Goal: Task Accomplishment & Management: Manage account settings

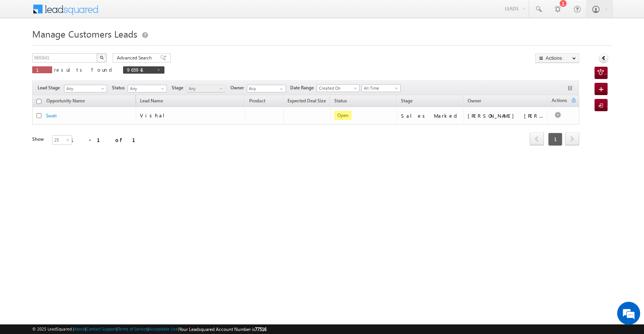
drag, startPoint x: 74, startPoint y: 51, endPoint x: 31, endPoint y: 56, distance: 43.6
click at [31, 56] on body "Menu [PERSON_NAME] [PERSON_NAME] a2@ks erve." at bounding box center [322, 108] width 644 height 217
drag, startPoint x: 65, startPoint y: 60, endPoint x: 28, endPoint y: 49, distance: 38.9
click at [28, 49] on body "Menu [PERSON_NAME] [PERSON_NAME] a2@ks erve." at bounding box center [322, 108] width 644 height 217
paste input "71572"
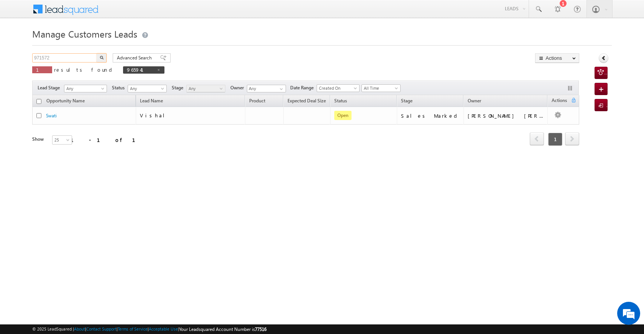
type input "971572"
click at [102, 57] on img "button" at bounding box center [102, 58] width 4 height 4
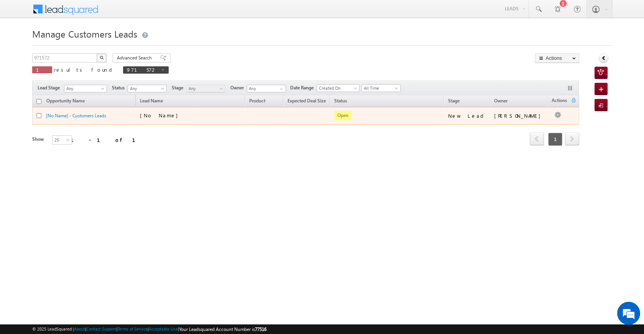
click at [558, 110] on td "Edit Change Owner Change Stage Add Activity Add Task Delete" at bounding box center [563, 116] width 32 height 18
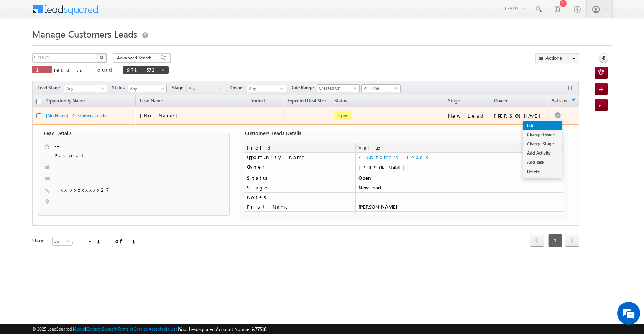
click at [530, 126] on link "Edit" at bounding box center [542, 125] width 38 height 9
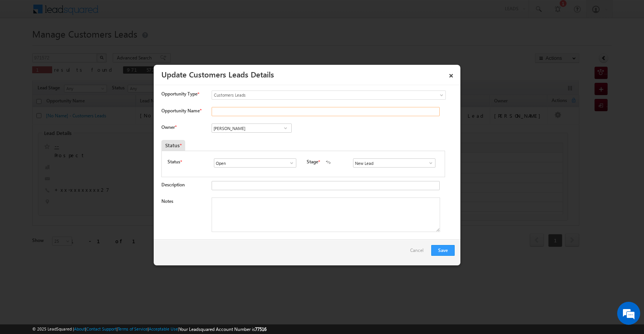
click at [227, 108] on input "Opportunity Name *" at bounding box center [326, 111] width 228 height 9
paste input "[PERSON_NAME]"
type input "[PERSON_NAME]"
click at [282, 128] on span at bounding box center [286, 128] width 8 height 6
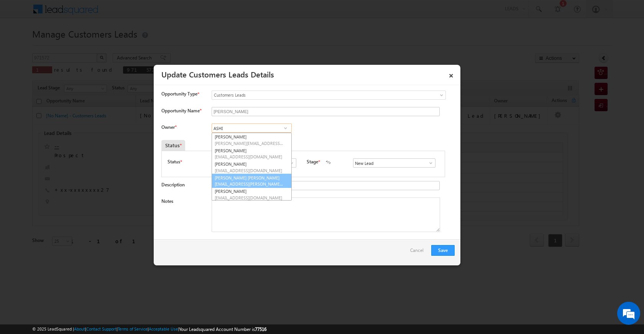
click at [248, 182] on span "[EMAIL_ADDRESS][PERSON_NAME][DOMAIN_NAME]" at bounding box center [249, 184] width 69 height 6
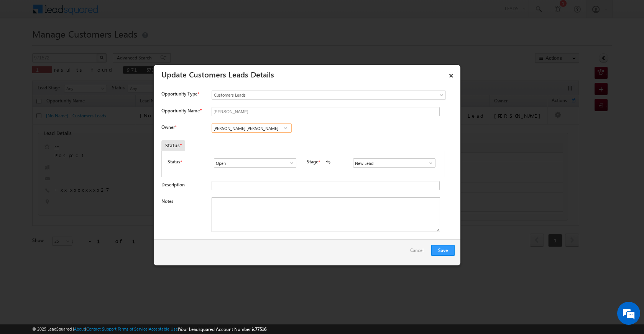
type input "[PERSON_NAME] [PERSON_NAME]"
click at [329, 214] on textarea "Notes" at bounding box center [326, 214] width 228 height 34
click at [430, 163] on span at bounding box center [431, 163] width 8 height 6
click at [390, 195] on link "Sales Marked" at bounding box center [394, 195] width 82 height 9
type input "Sales Marked"
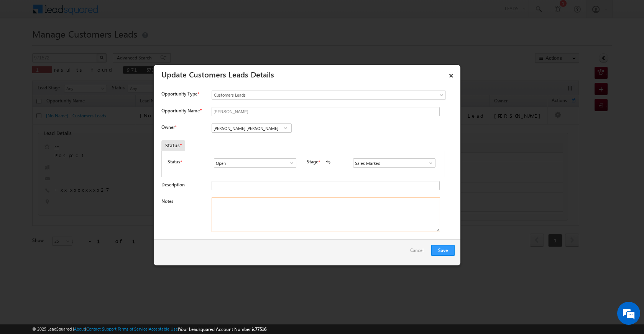
click at [326, 222] on textarea "Notes" at bounding box center [326, 214] width 228 height 34
click at [250, 212] on textarea "Notes" at bounding box center [326, 214] width 228 height 34
paste textarea "RESALE PROPERTY PURCHASE MAHADA PROPERT"
click at [333, 207] on textarea "RESALE PROPERTY PURCHASE MAHADA PROPERT" at bounding box center [326, 214] width 228 height 34
paste textarea "RESALE [PERSON_NAME] MANJIL PV 16 LAC LOAN AMOUNT 12 LAC WIFE GOV JOB INCME 26 …"
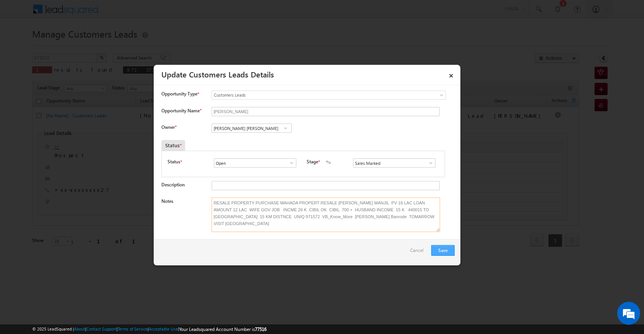
type textarea "RESALE PROPERTY PURCHASE MAHADA PROPERT RESALE [PERSON_NAME] MANJIL PV 16 LAC L…"
click at [449, 250] on button "Save" at bounding box center [442, 250] width 23 height 11
